Goal: Check status: Check status

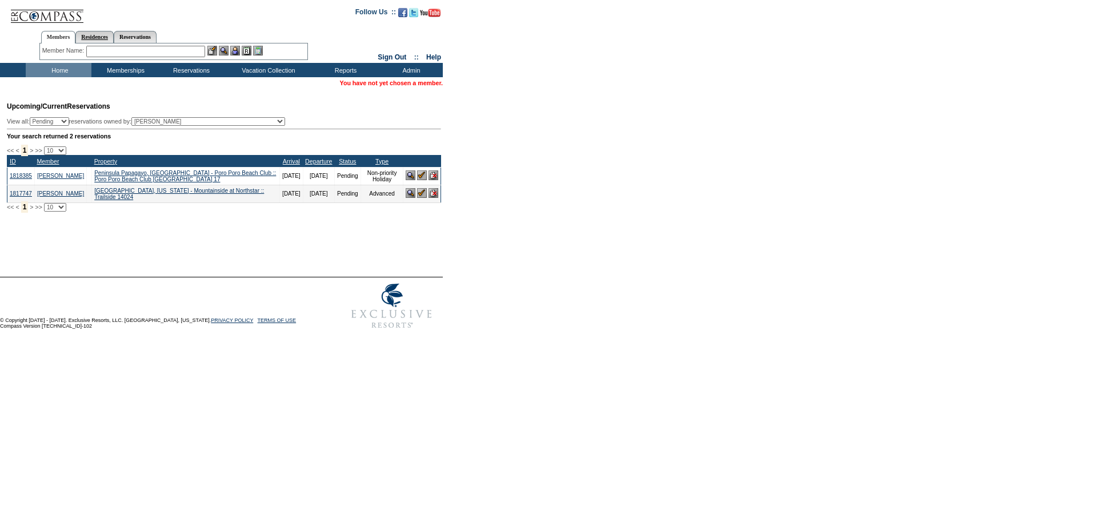
click at [104, 34] on link "Residences" at bounding box center [94, 37] width 38 height 12
click at [146, 54] on input "text" at bounding box center [185, 51] width 142 height 11
type input "e"
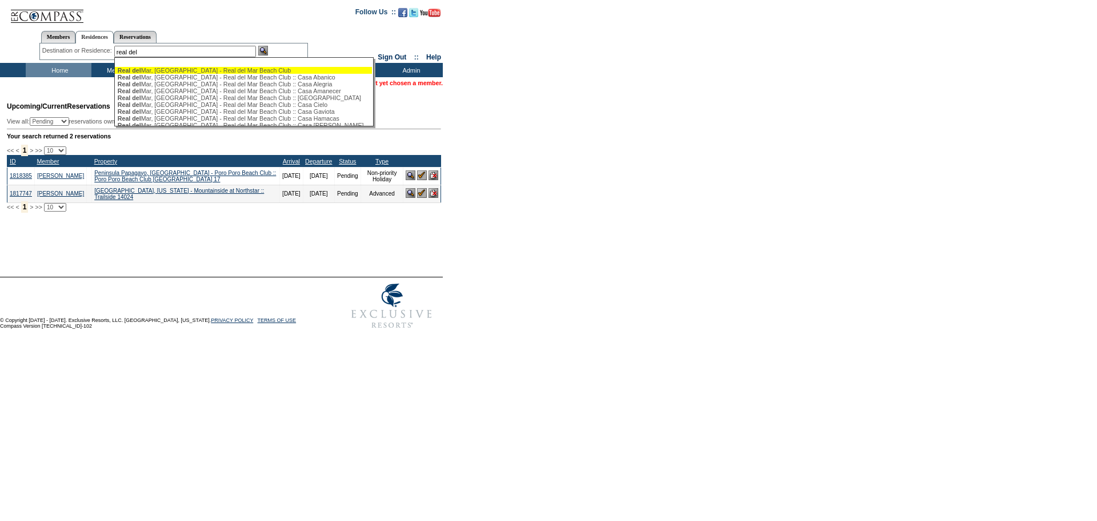
click at [281, 67] on div "Real del Mar, Mexico - Real del Mar Beach Club" at bounding box center [243, 70] width 251 height 7
type input "Real del Mar, Mexico - Real del Mar Beach Club"
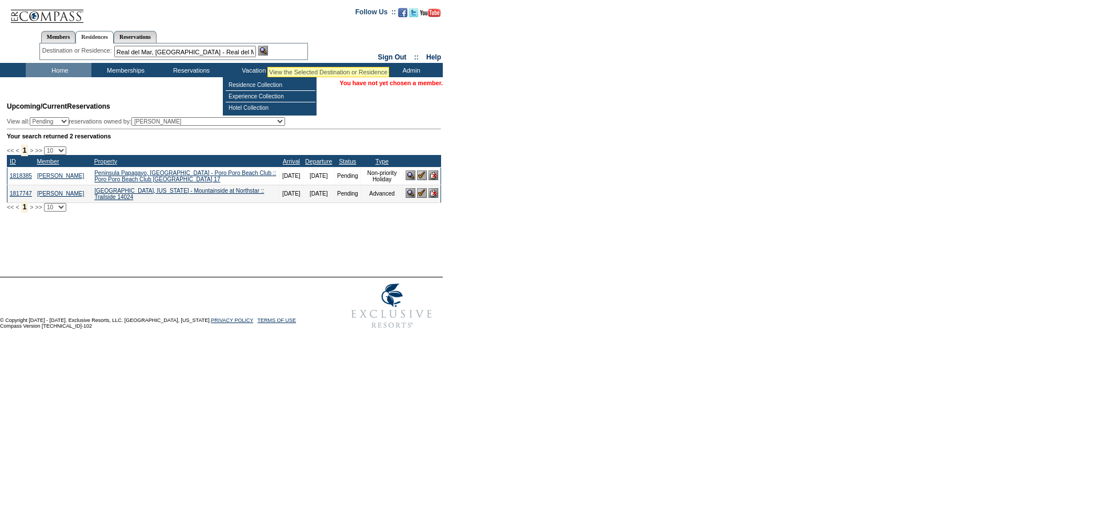
click at [268, 50] on img at bounding box center [263, 51] width 10 height 10
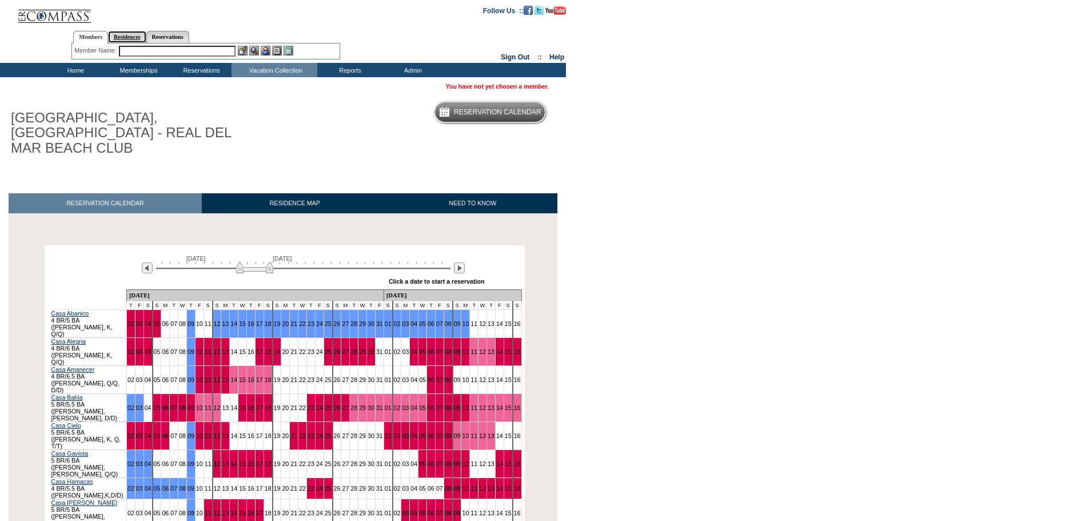
click at [138, 33] on link "Residences" at bounding box center [127, 37] width 38 height 12
click at [163, 49] on input "text" at bounding box center [215, 51] width 139 height 11
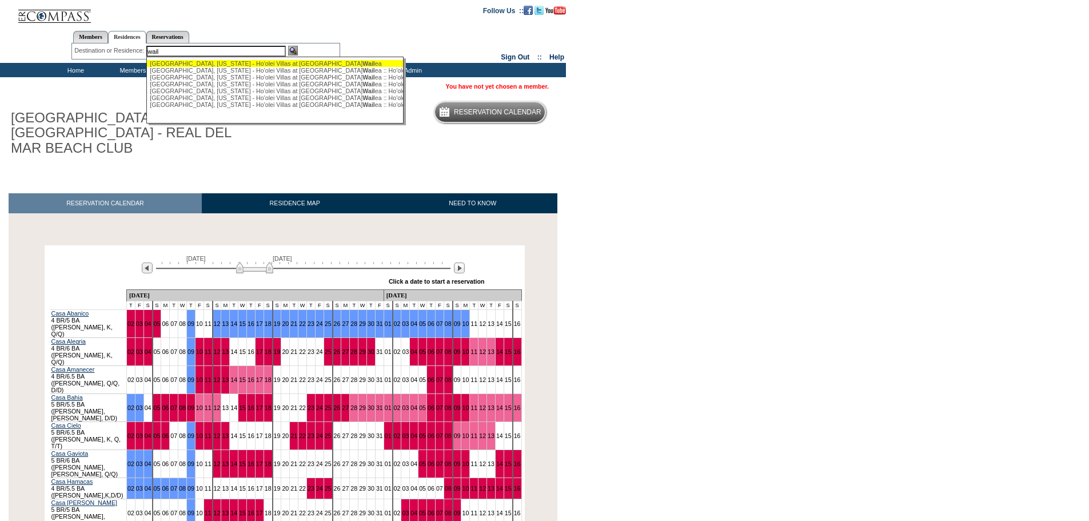
click at [362, 62] on span "Wail" at bounding box center [368, 63] width 13 height 7
type input "[GEOGRAPHIC_DATA], [US_STATE] - Ho'olei Villas at [GEOGRAPHIC_DATA]"
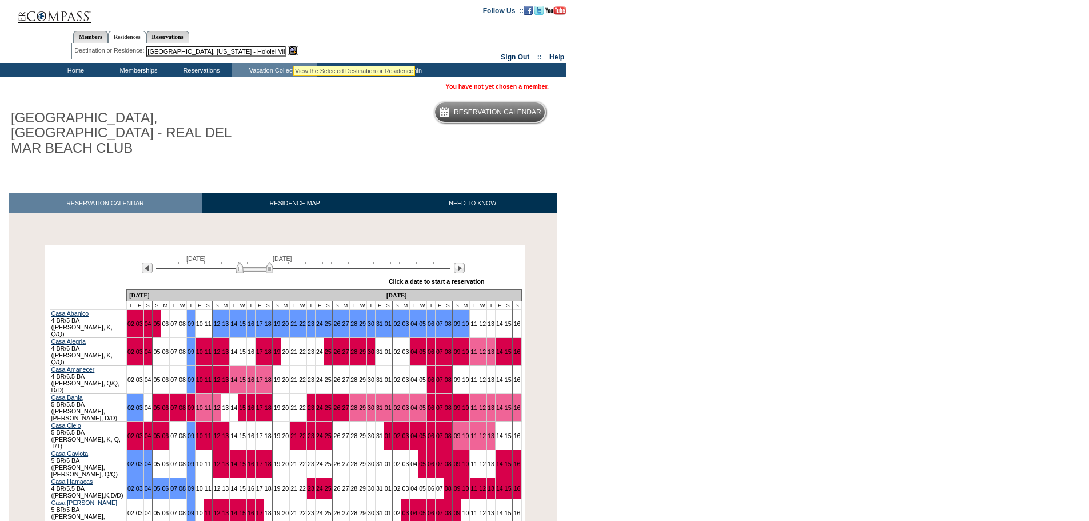
click at [293, 52] on img at bounding box center [293, 51] width 10 height 10
